Goal: Task Accomplishment & Management: Use online tool/utility

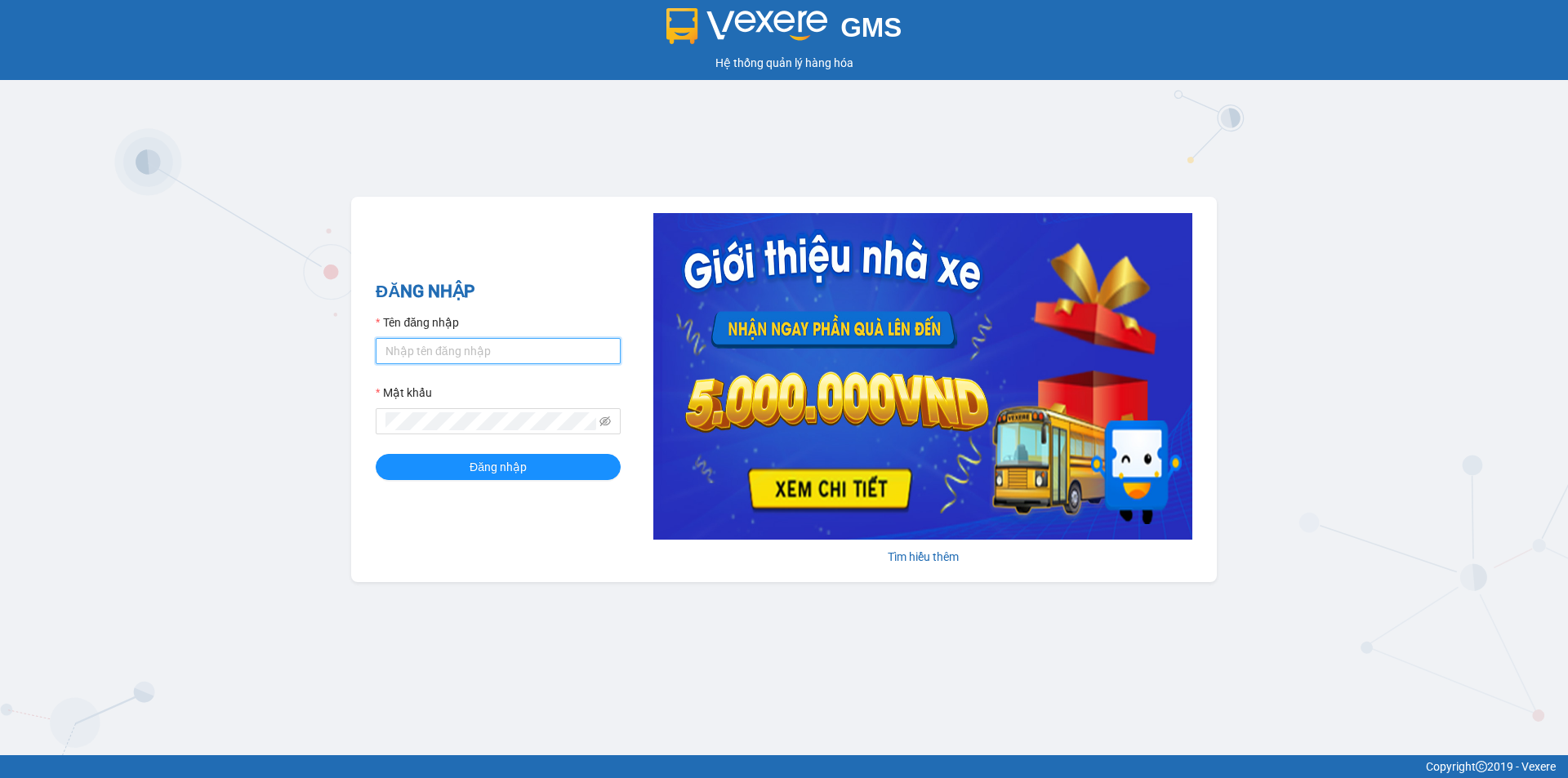
click at [403, 355] on input "Tên đăng nhập" at bounding box center [497, 350] width 245 height 26
type input "thanhtra.tankimchi"
click at [375, 454] on button "Đăng nhập" at bounding box center [497, 466] width 245 height 26
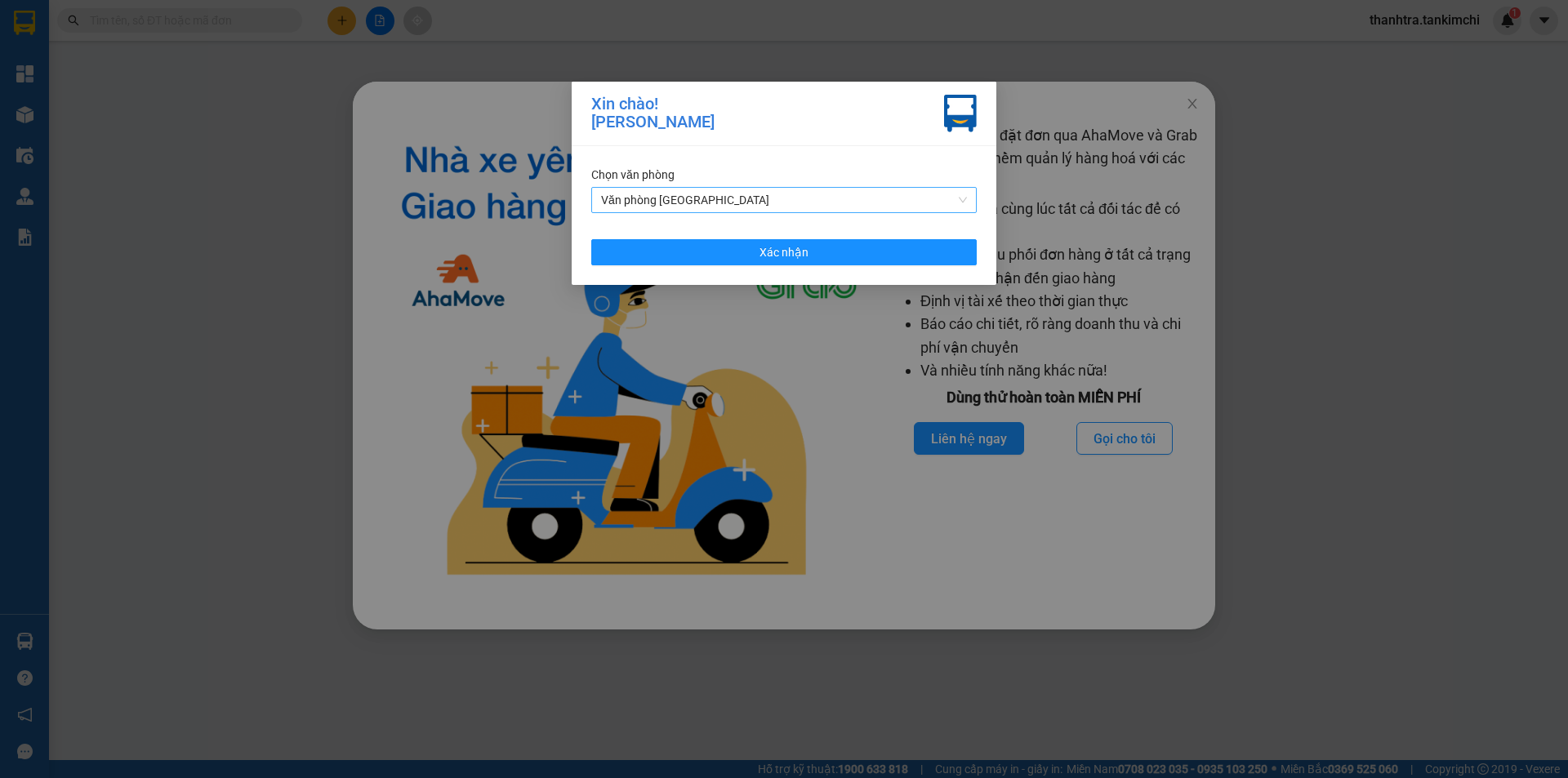
click at [839, 207] on span "Văn phòng [GEOGRAPHIC_DATA]" at bounding box center [784, 200] width 366 height 25
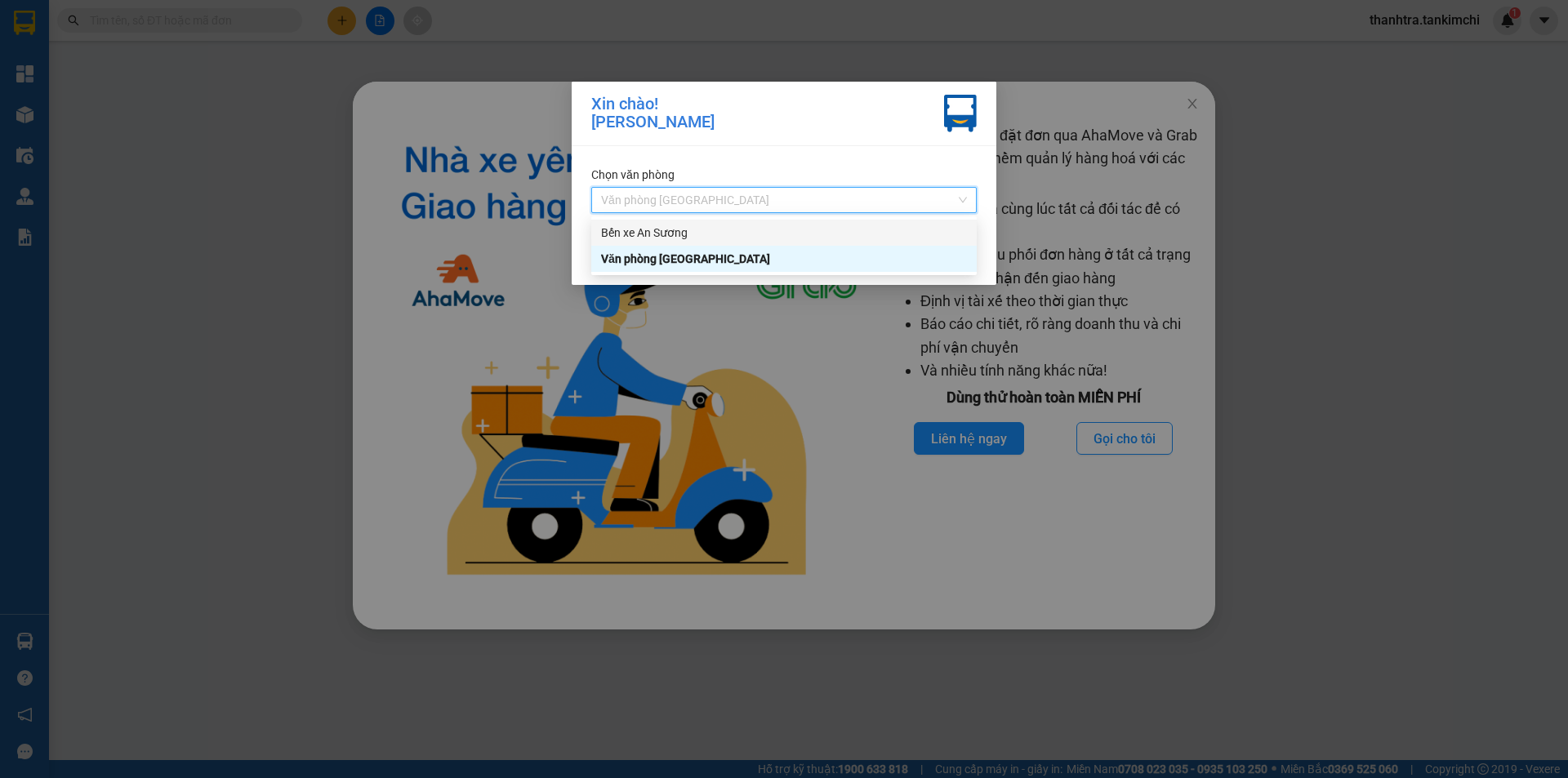
click at [784, 233] on div "Bến xe An Sương" at bounding box center [784, 232] width 366 height 18
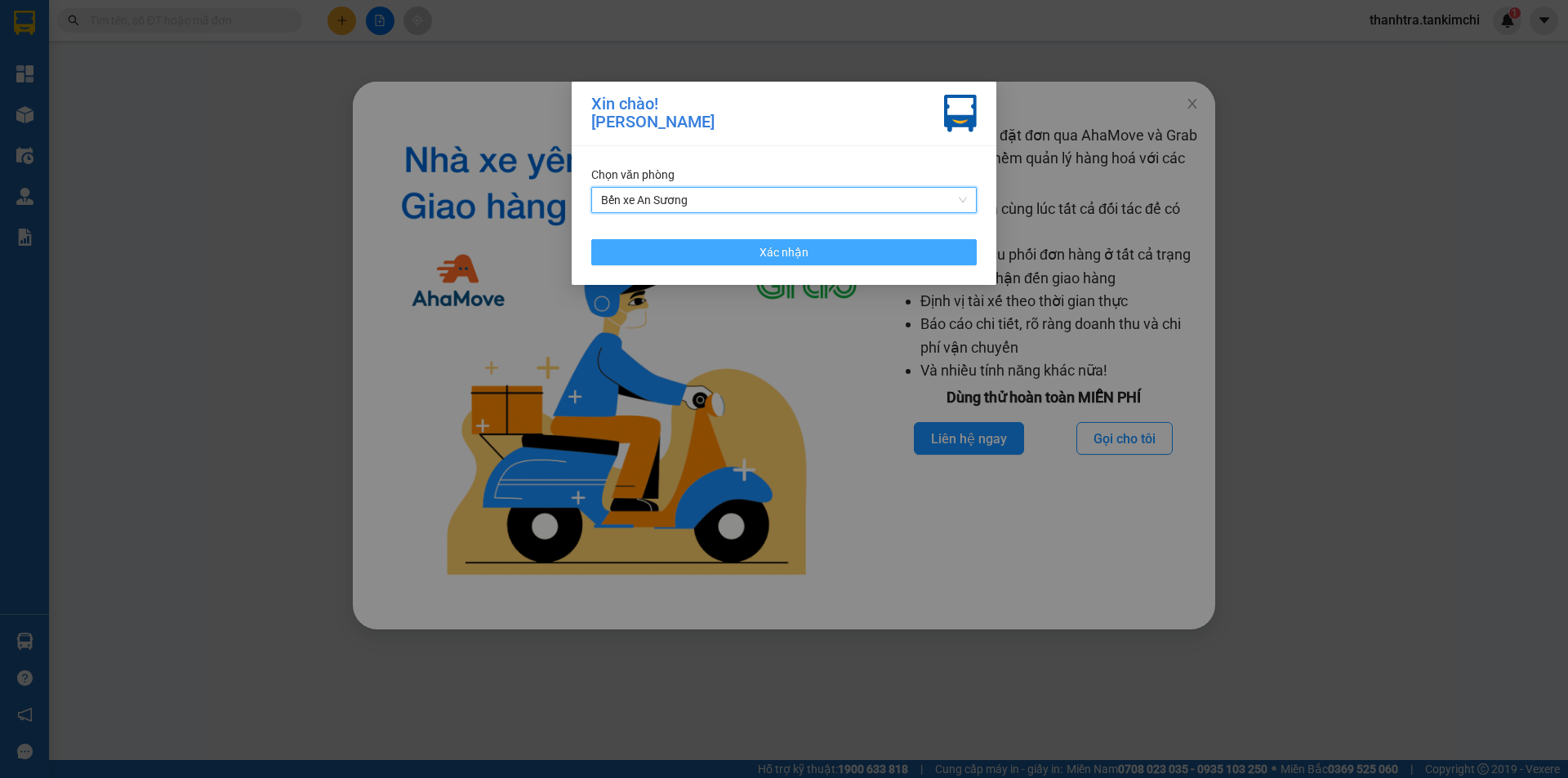
click at [780, 259] on span "Xác nhận" at bounding box center [784, 251] width 49 height 18
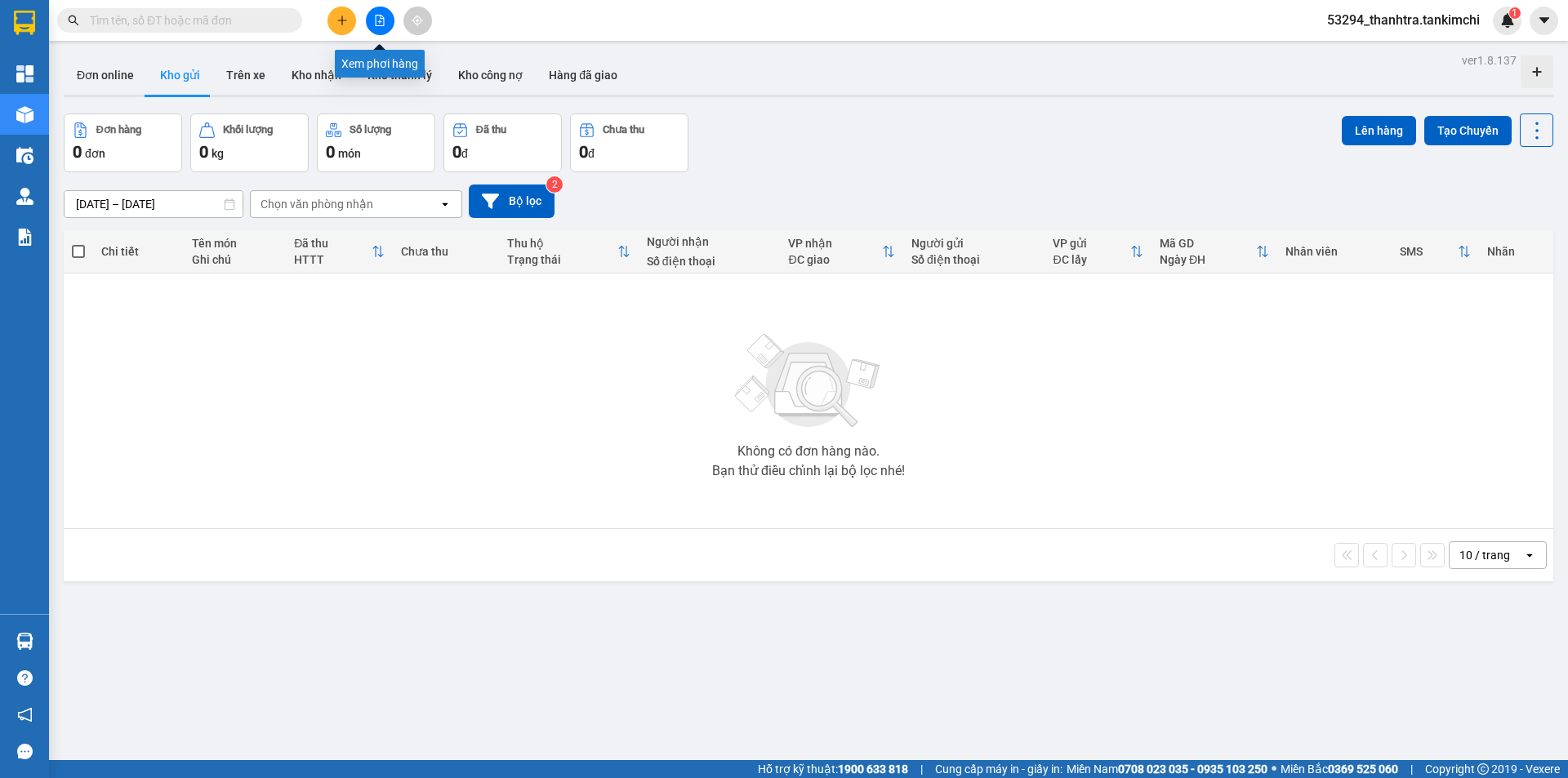
click at [391, 27] on button at bounding box center [380, 21] width 29 height 29
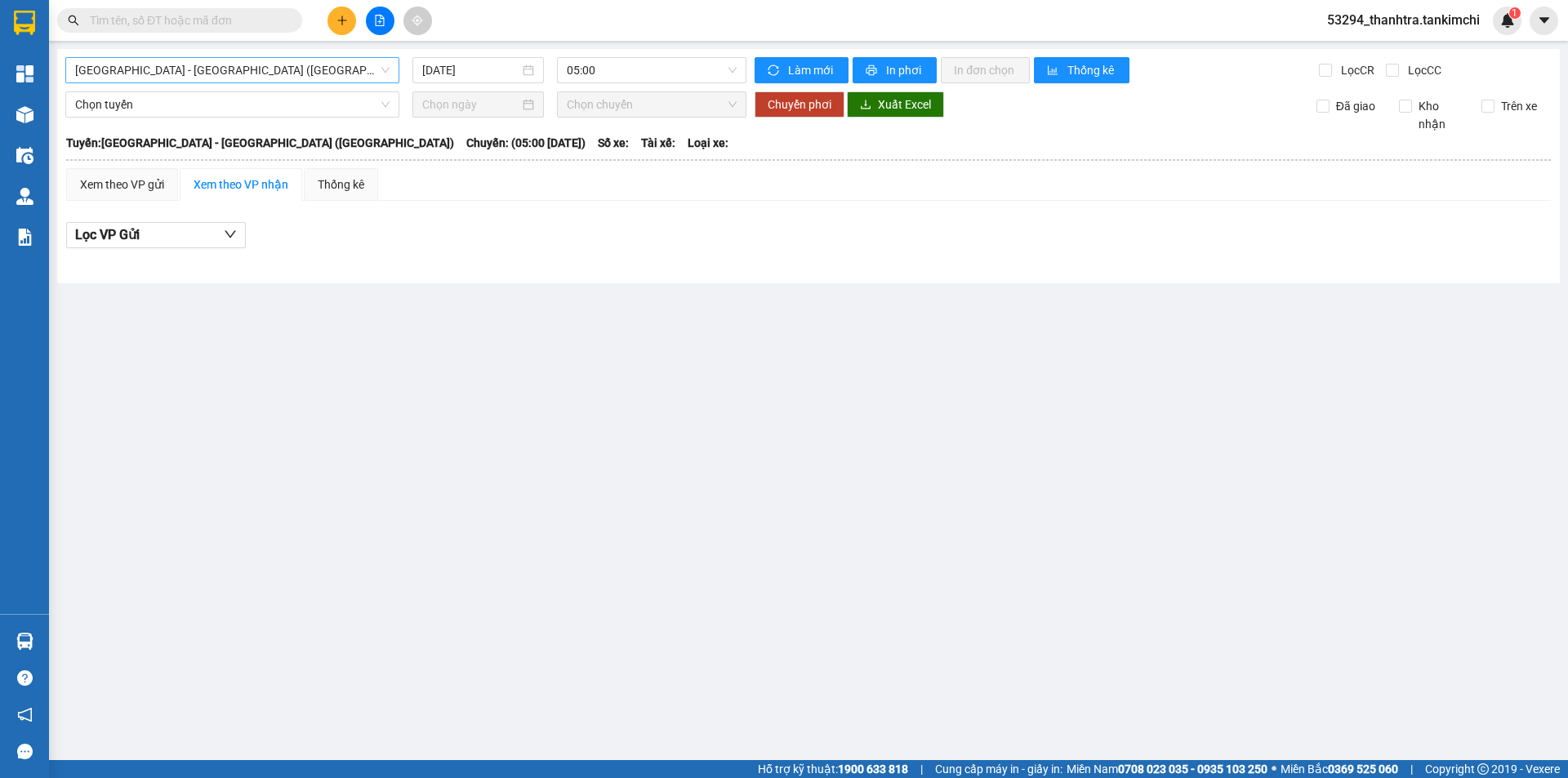
click at [257, 77] on span "Đà Nẵng - Hà Nội (Hàng)" at bounding box center [232, 69] width 314 height 25
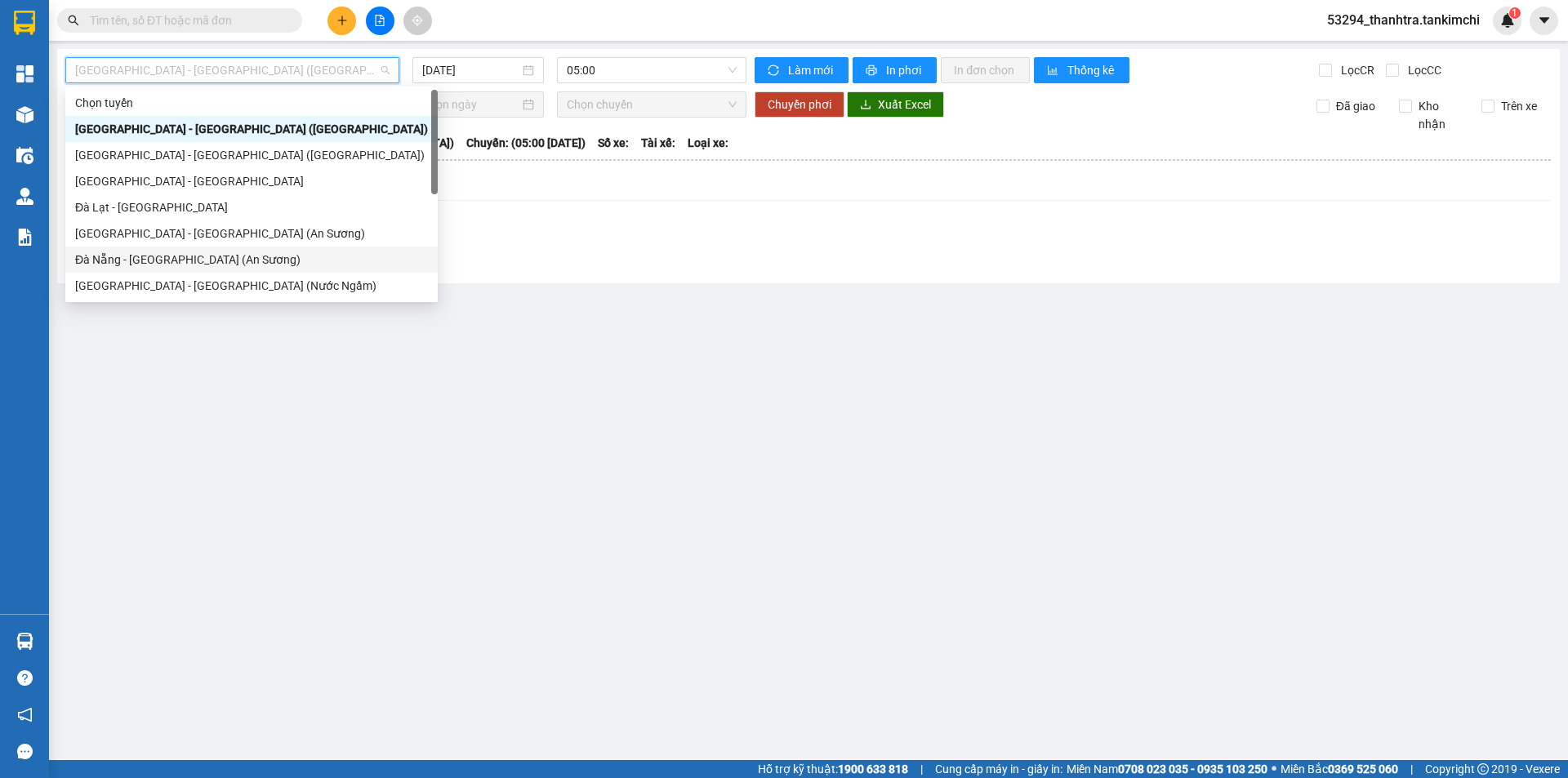
click at [175, 254] on div "Đà Nẵng - Sài Gòn (An Sương)" at bounding box center [252, 259] width 352 height 18
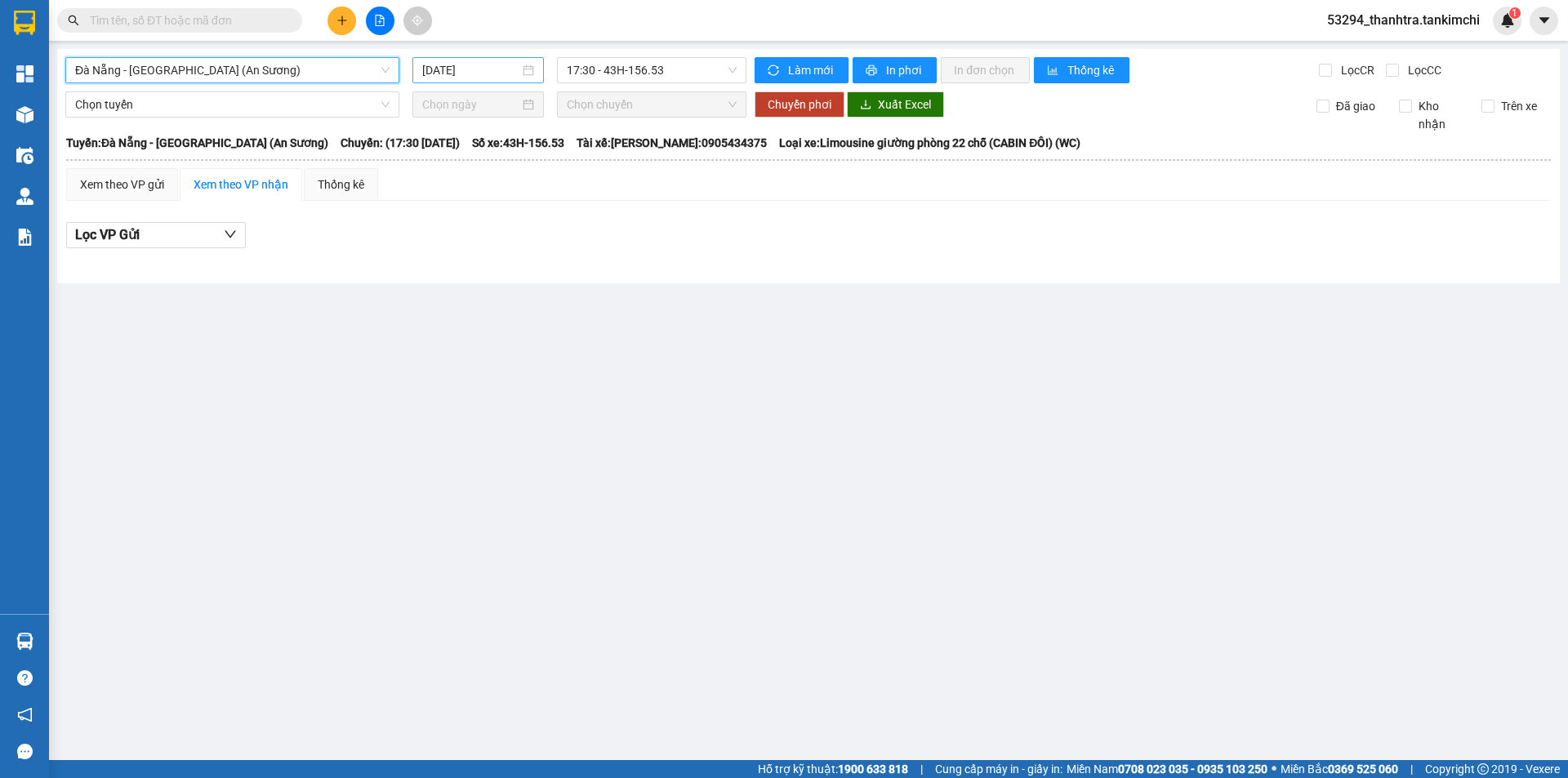
click at [457, 75] on input "11/08/2025" at bounding box center [470, 69] width 97 height 18
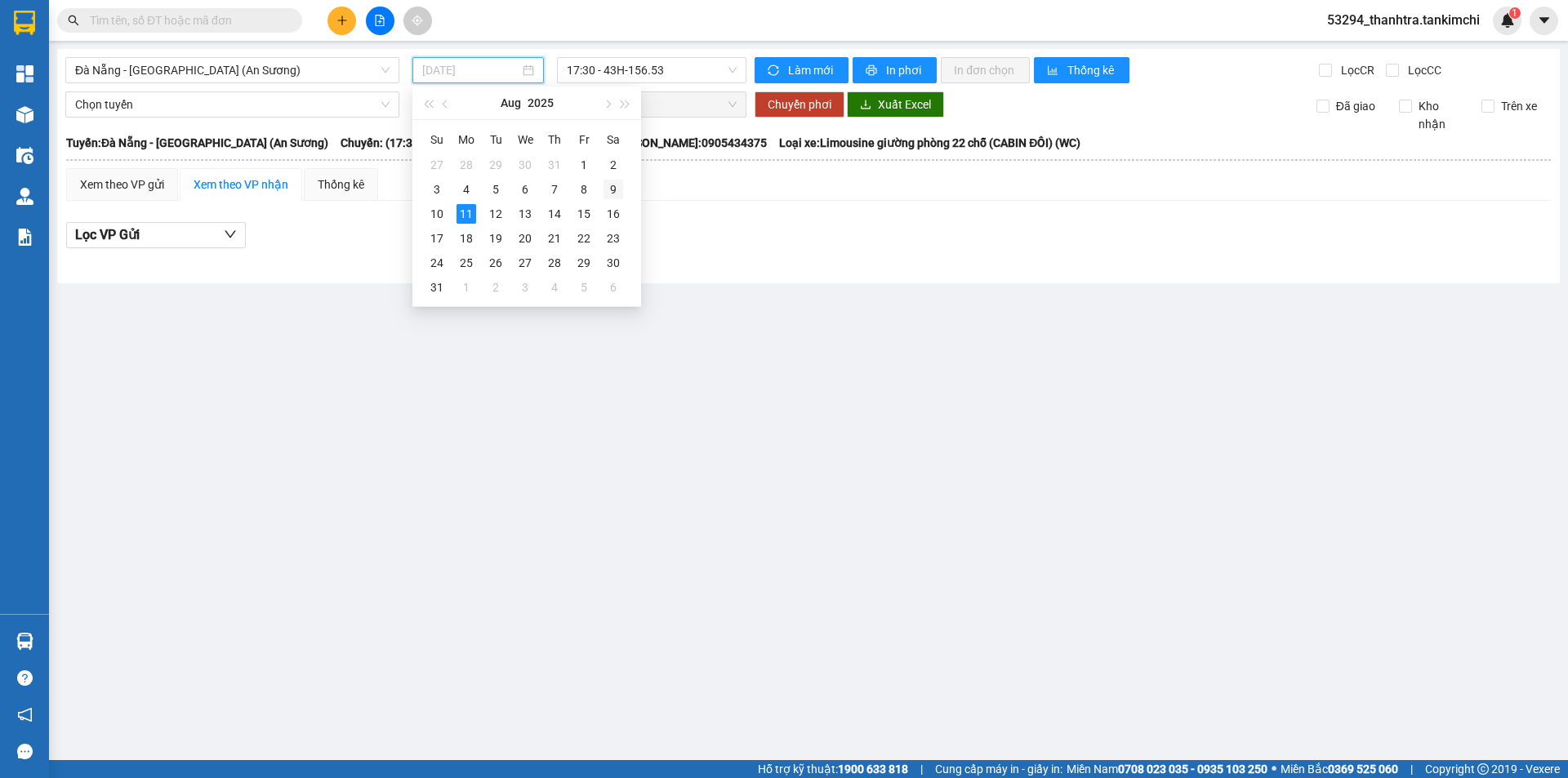
click at [604, 190] on div "9" at bounding box center [612, 189] width 19 height 19
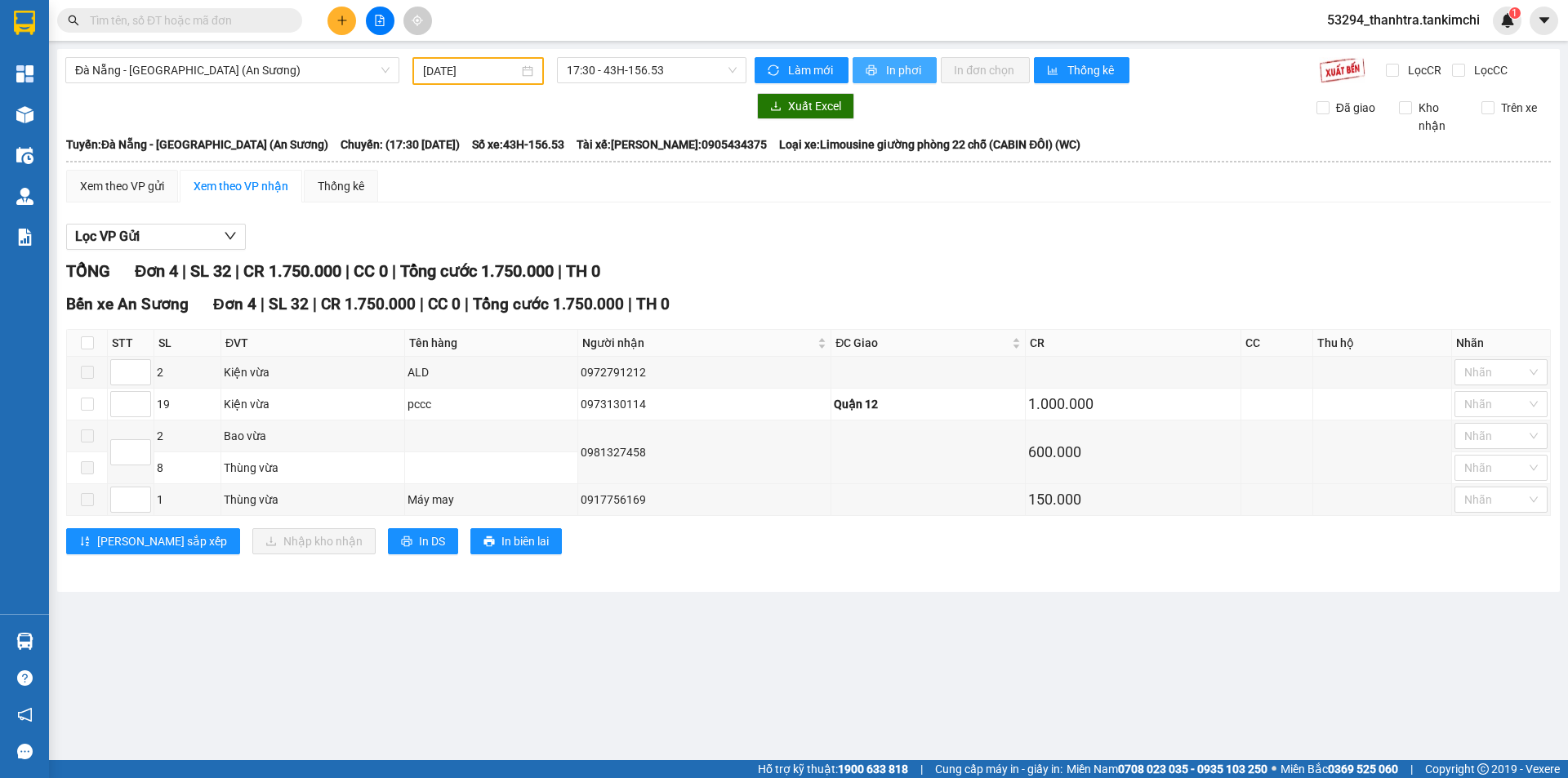
click at [889, 79] on button "In phơi" at bounding box center [894, 69] width 84 height 26
click at [505, 73] on input "09/08/2025" at bounding box center [470, 70] width 96 height 18
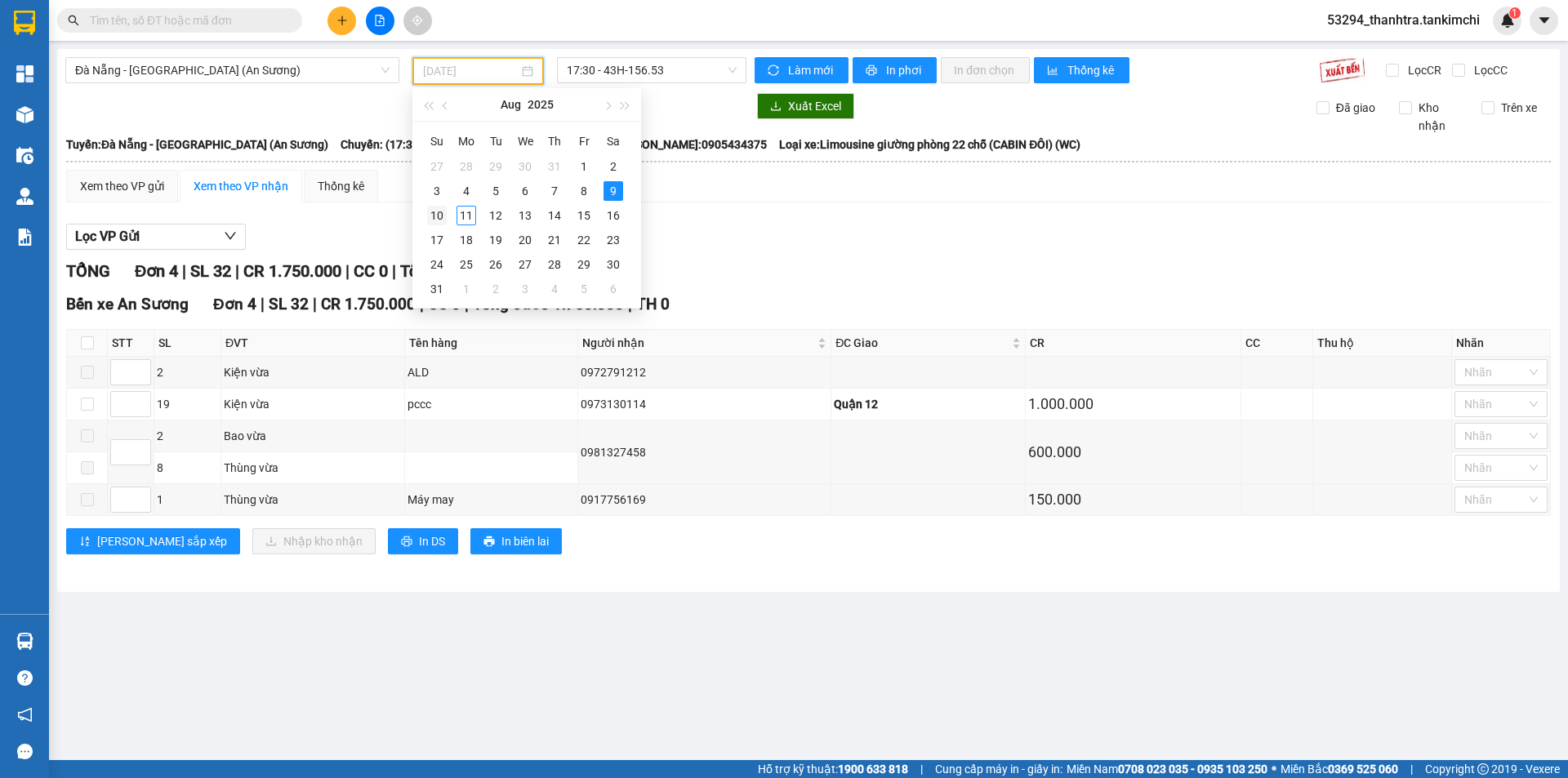
click at [439, 212] on div "10" at bounding box center [436, 215] width 19 height 19
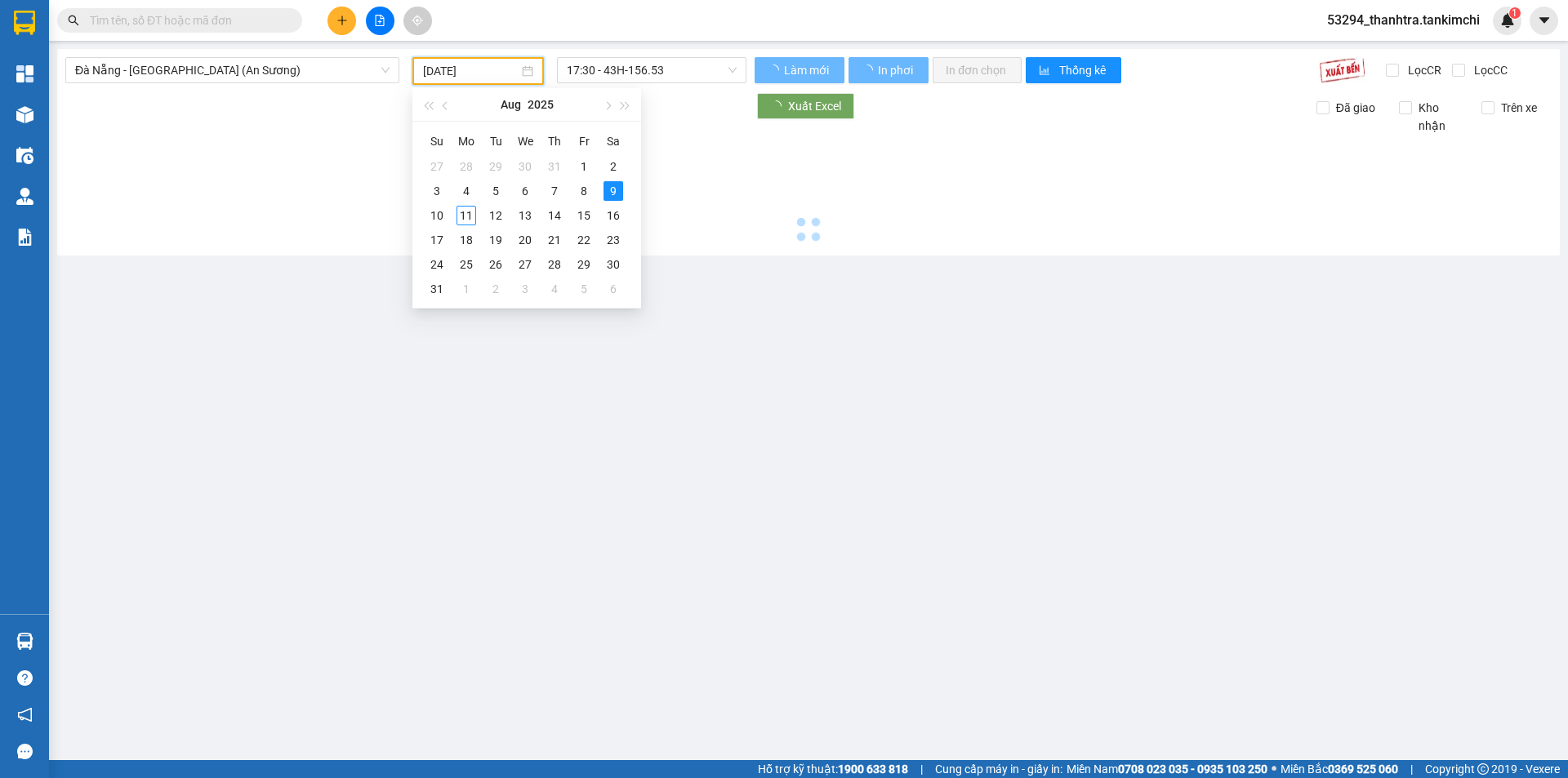
type input "10/08/2025"
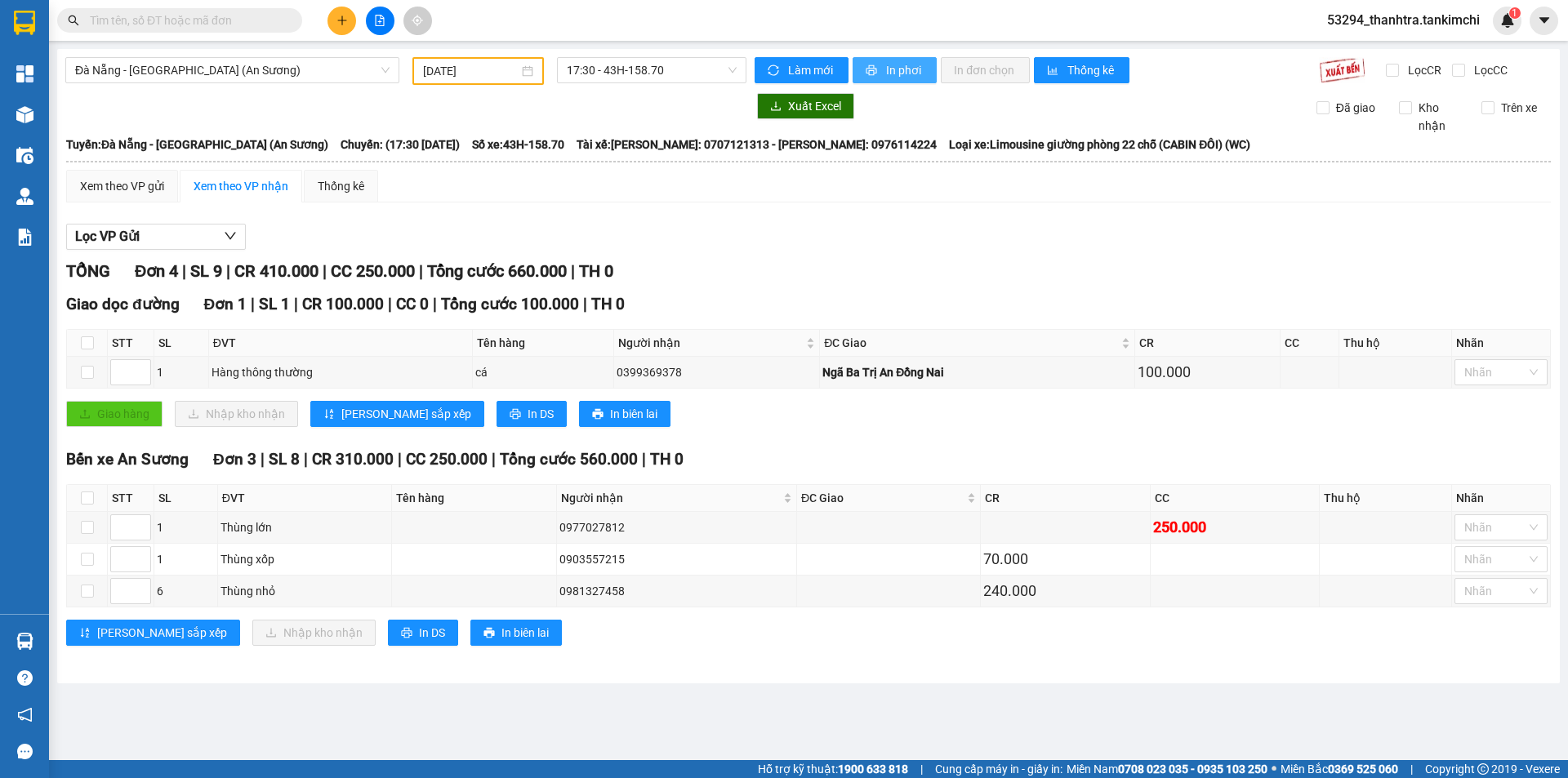
drag, startPoint x: 887, startPoint y: 63, endPoint x: 878, endPoint y: 63, distance: 9.0
click at [887, 63] on span "In phơi" at bounding box center [905, 69] width 37 height 18
click at [273, 23] on input "text" at bounding box center [186, 19] width 192 height 18
paste input "0917756169"
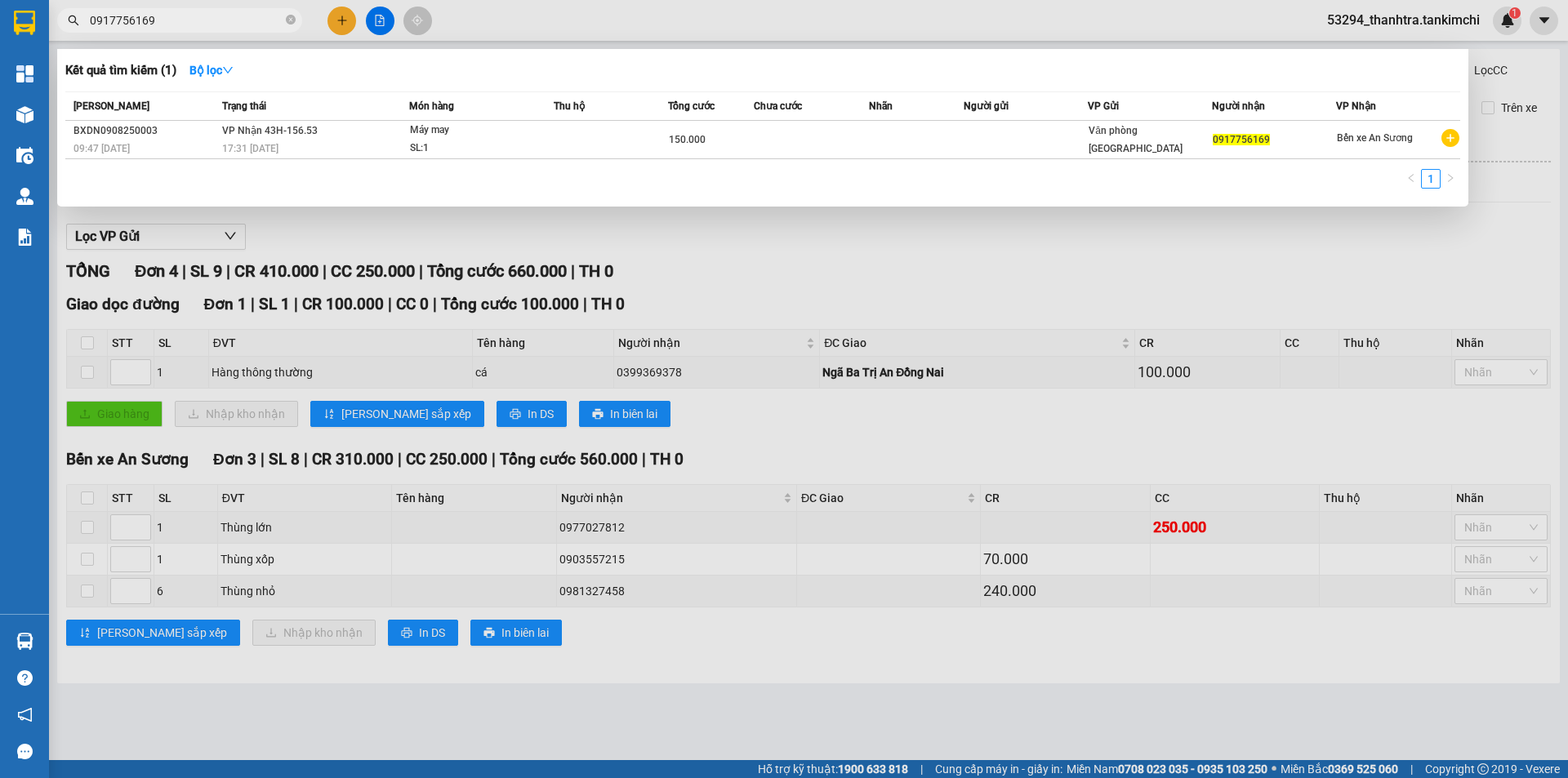
type input "0917756169"
click at [621, 218] on div at bounding box center [784, 389] width 1568 height 778
